Goal: Task Accomplishment & Management: Manage account settings

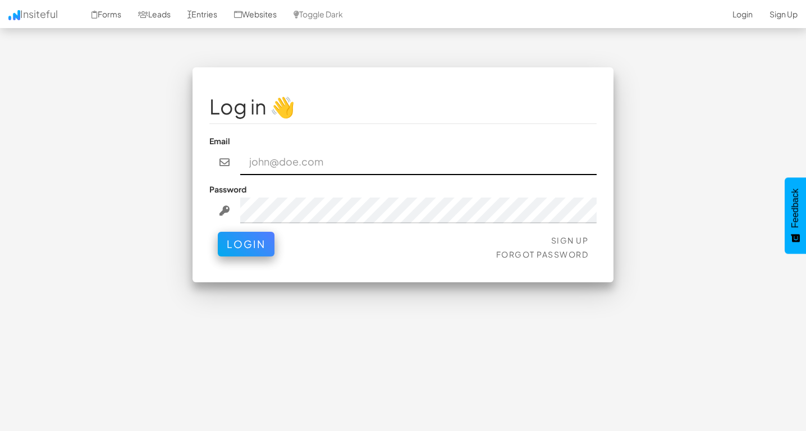
paste input "[EMAIL_ADDRESS][DOMAIN_NAME]"
type input "[EMAIL_ADDRESS][DOMAIN_NAME]"
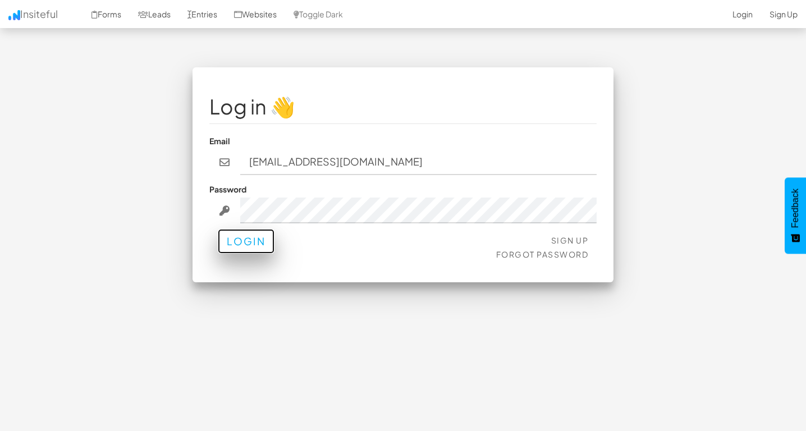
click at [246, 242] on button "Login" at bounding box center [246, 241] width 57 height 25
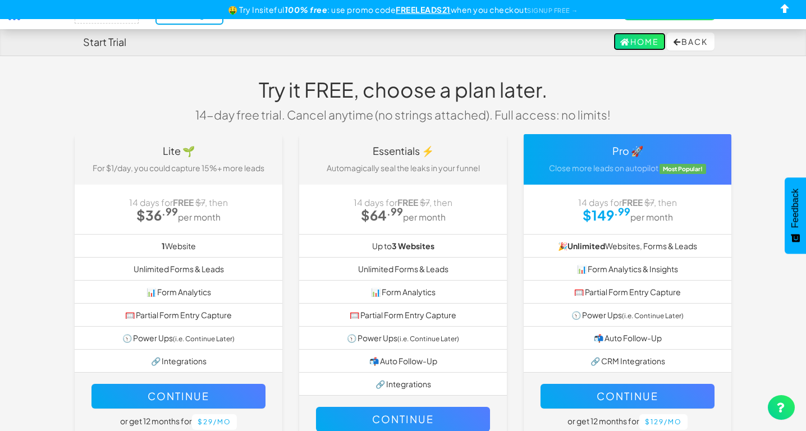
click at [636, 38] on link "Home" at bounding box center [640, 42] width 52 height 18
